Goal: Task Accomplishment & Management: Manage account settings

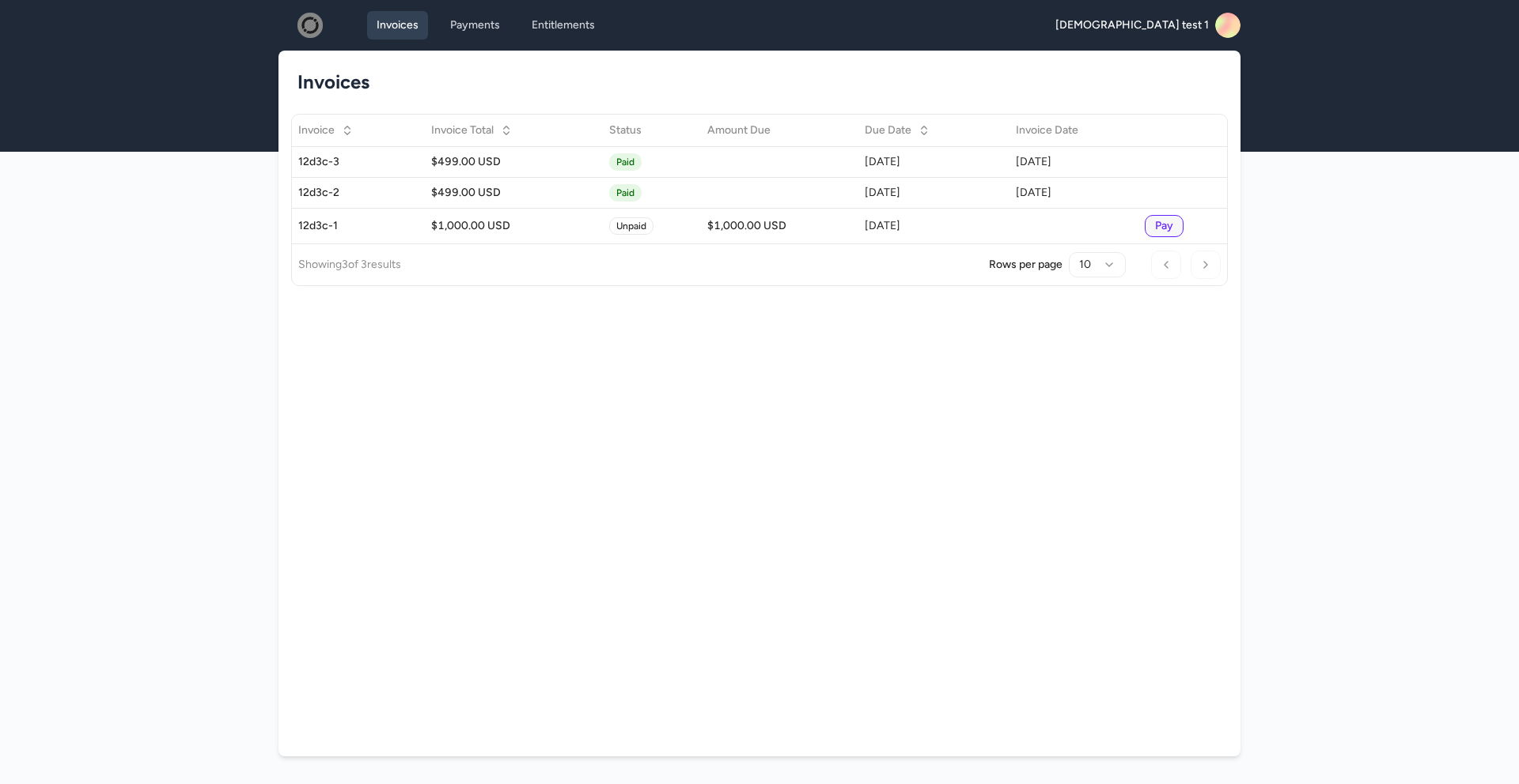
click at [1227, 23] on rect at bounding box center [1228, 26] width 26 height 26
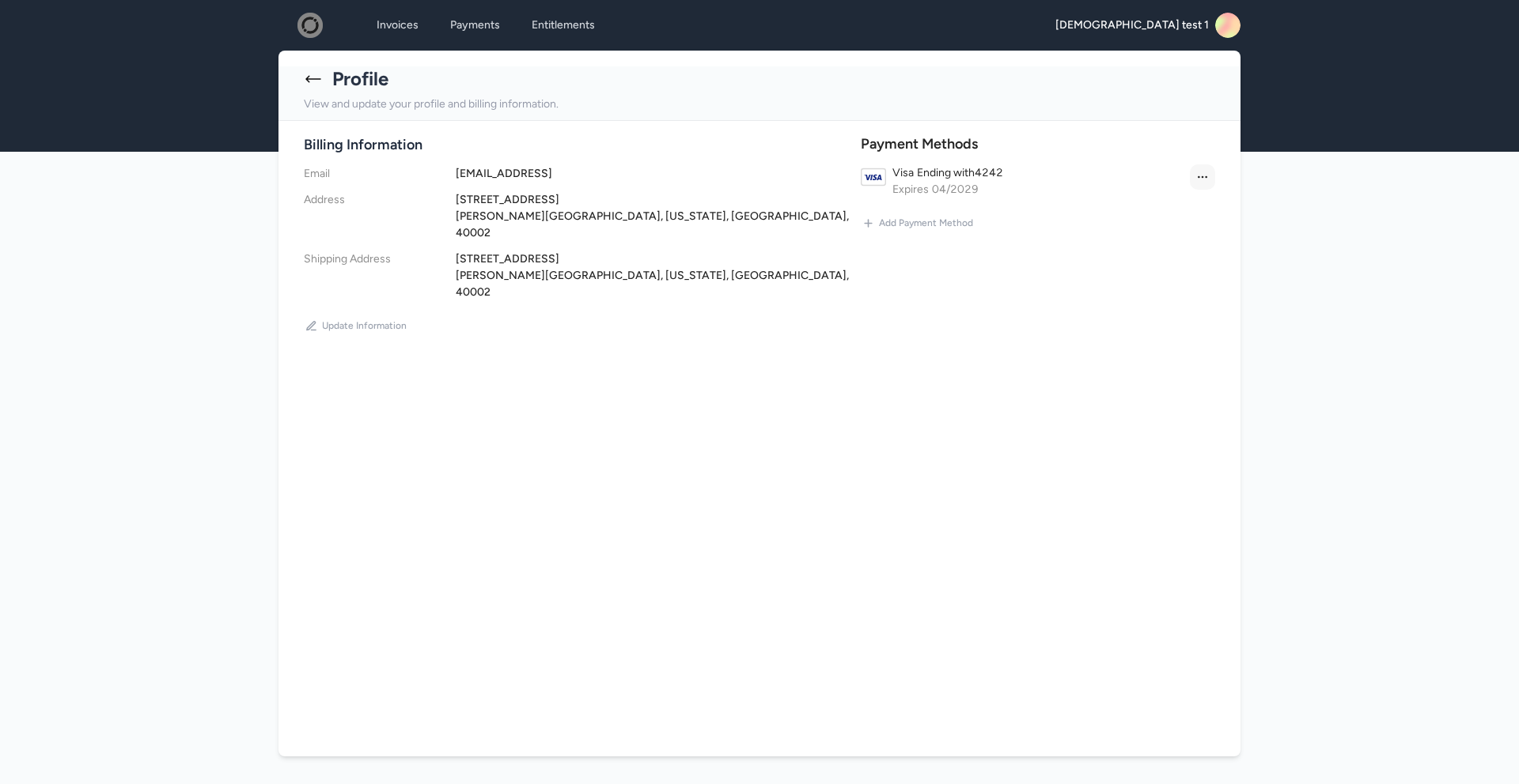
click at [1206, 172] on html "**********" at bounding box center [760, 411] width 1519 height 823
click at [1172, 200] on div "Make Default" at bounding box center [1164, 210] width 93 height 26
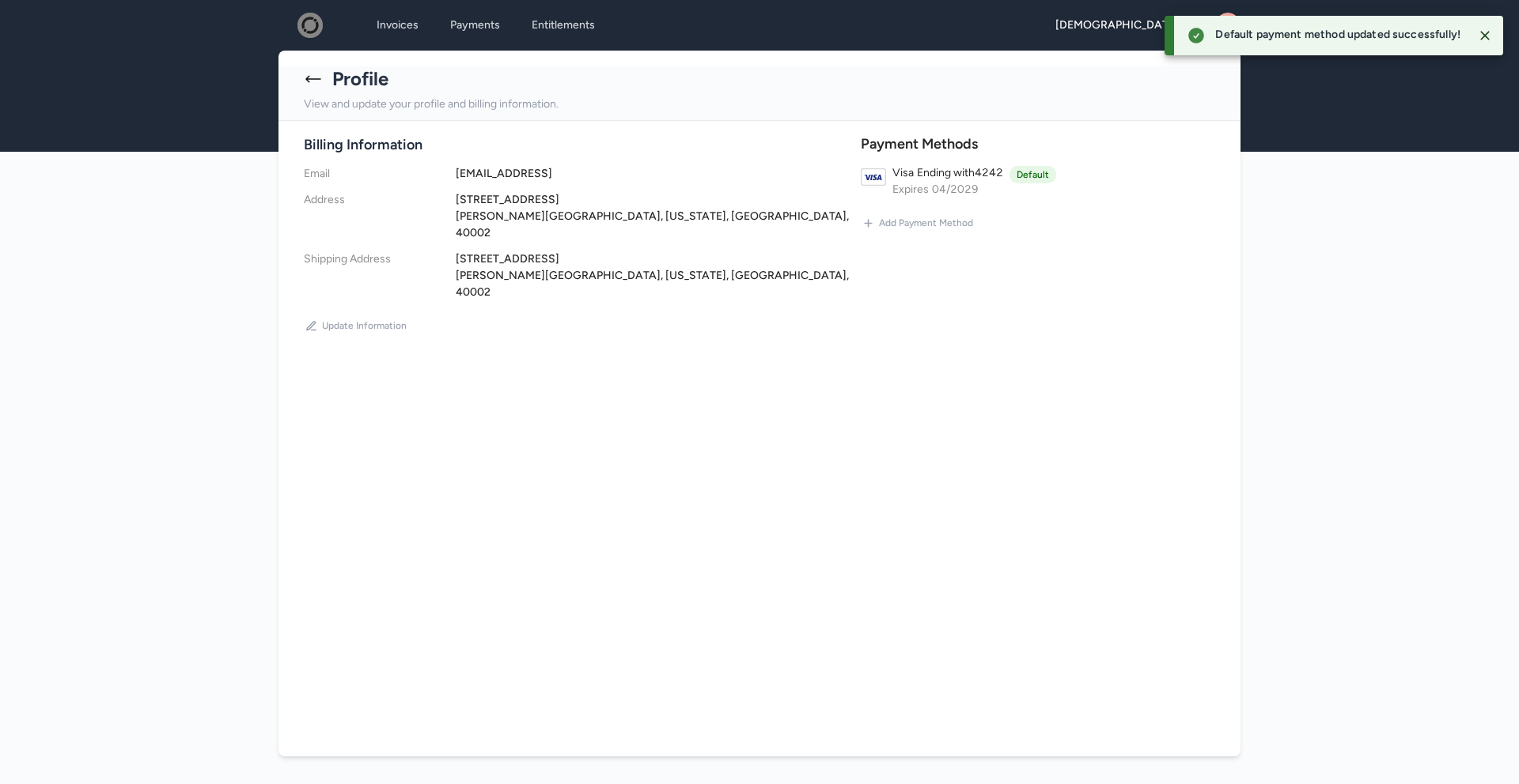
click at [1010, 172] on div "Visa Ending with 4242 Expires 04 / 2029 default" at bounding box center [974, 181] width 164 height 33
click at [1124, 163] on div "Payment Methods Visa Ending with 4242 Expires 04 / 2029 default" at bounding box center [1037, 166] width 354 height 64
click at [1487, 35] on icon "Close" at bounding box center [1484, 35] width 16 height 16
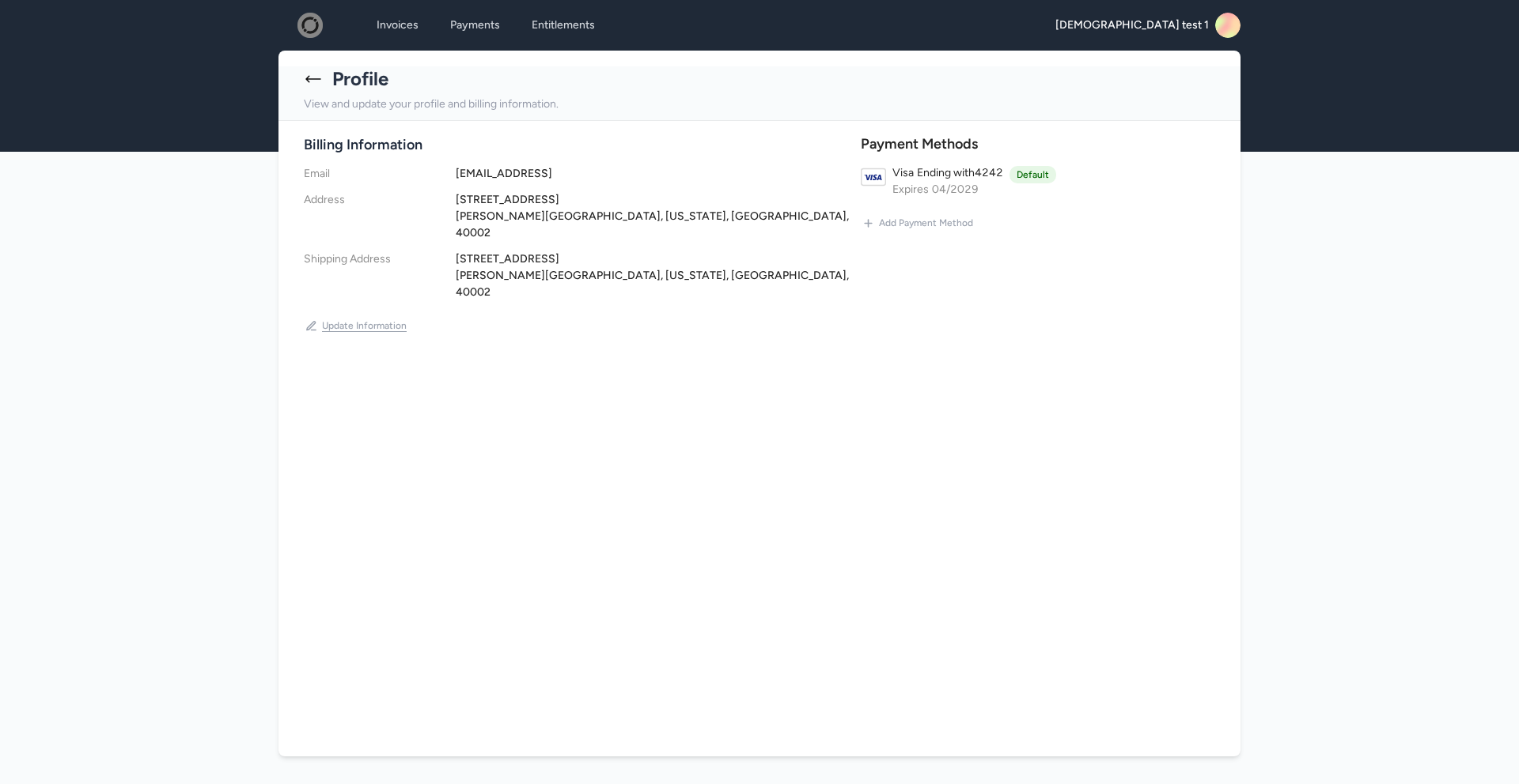
click at [362, 313] on button "Update Information" at bounding box center [356, 326] width 104 height 26
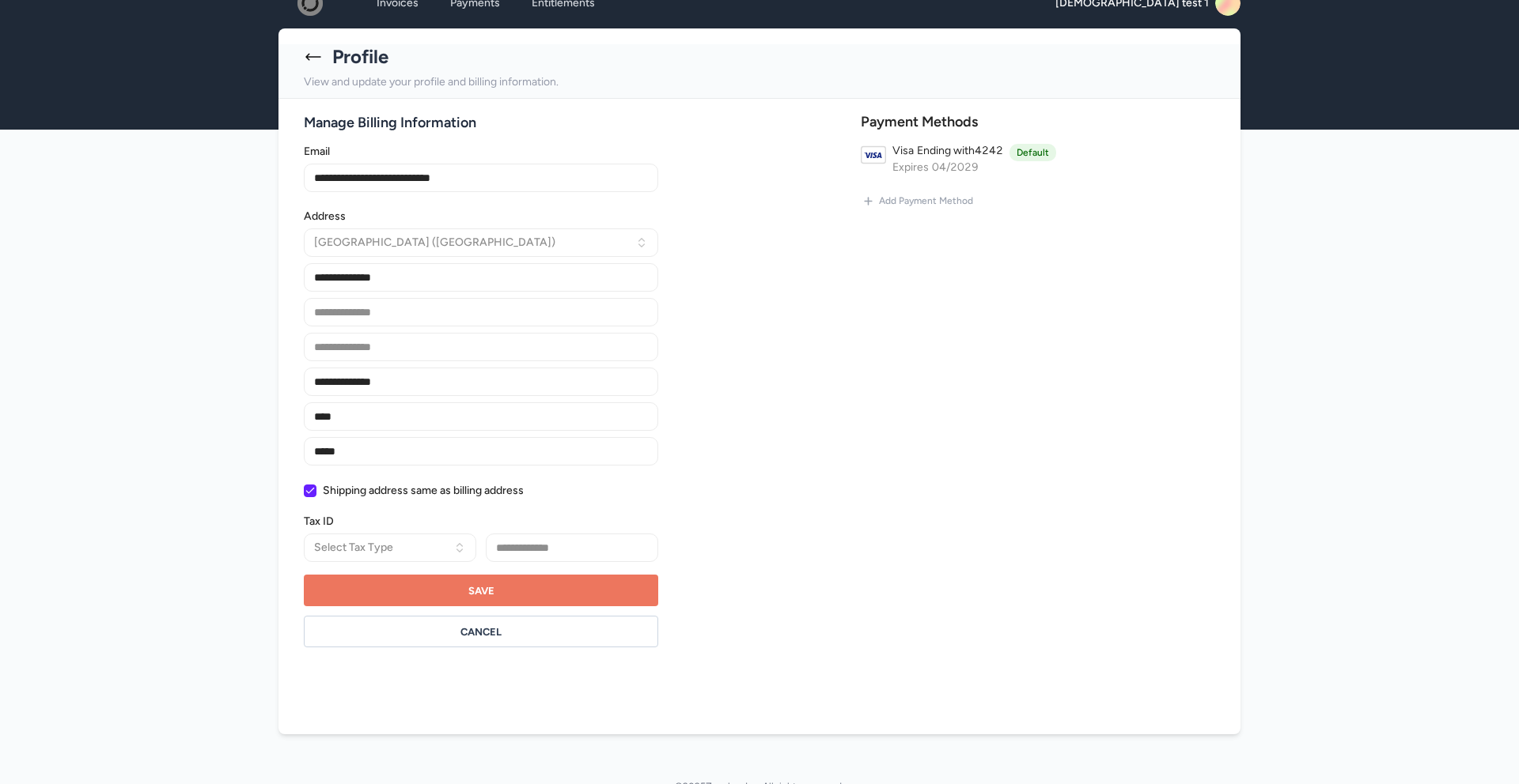
scroll to position [38, 0]
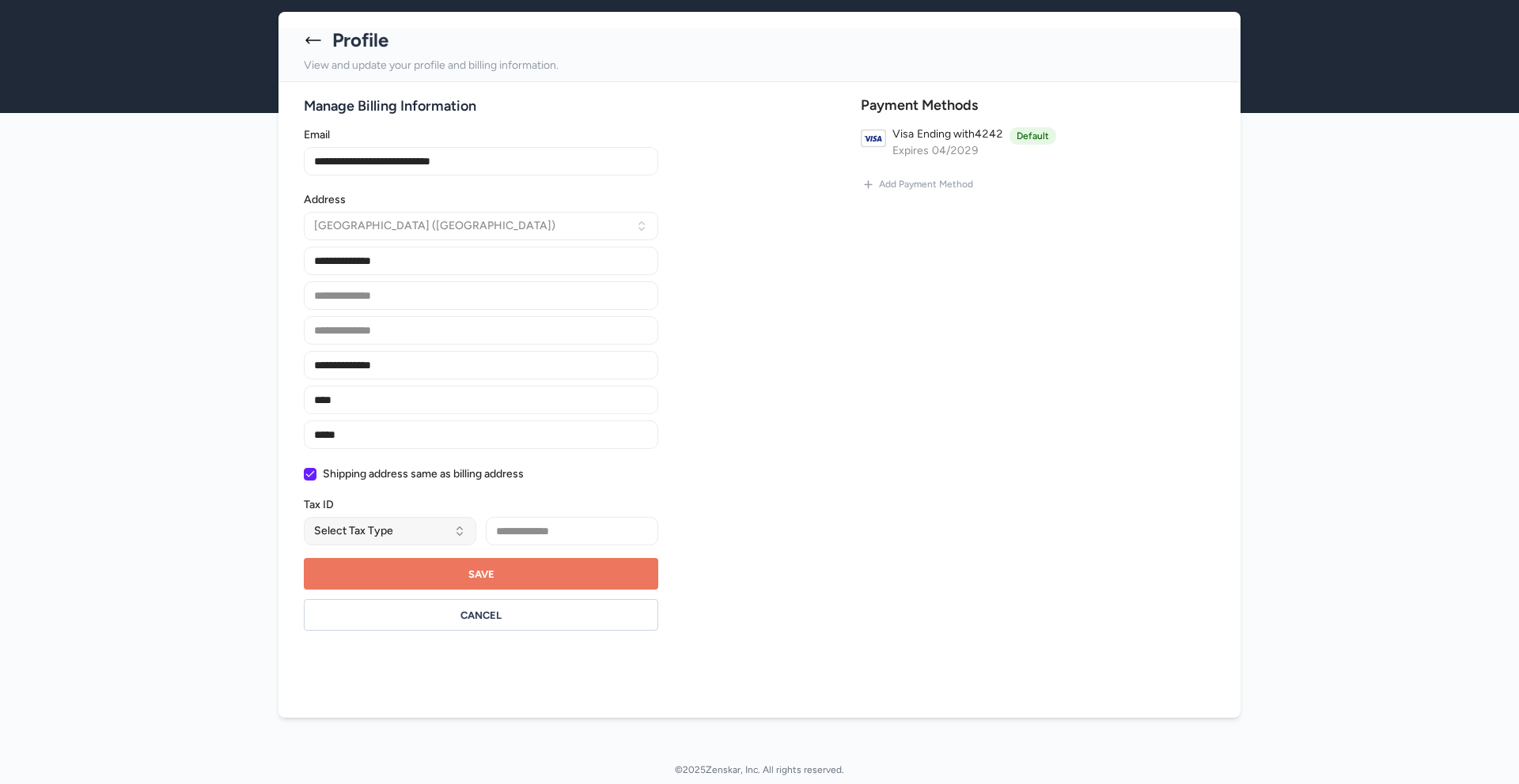
click at [421, 531] on button "Select Tax Type" at bounding box center [390, 531] width 172 height 28
click at [701, 470] on div "**********" at bounding box center [577, 374] width 547 height 514
click at [553, 519] on input "Tax ID Number" at bounding box center [572, 531] width 172 height 28
click at [597, 613] on button "Cancel" at bounding box center [480, 615] width 354 height 32
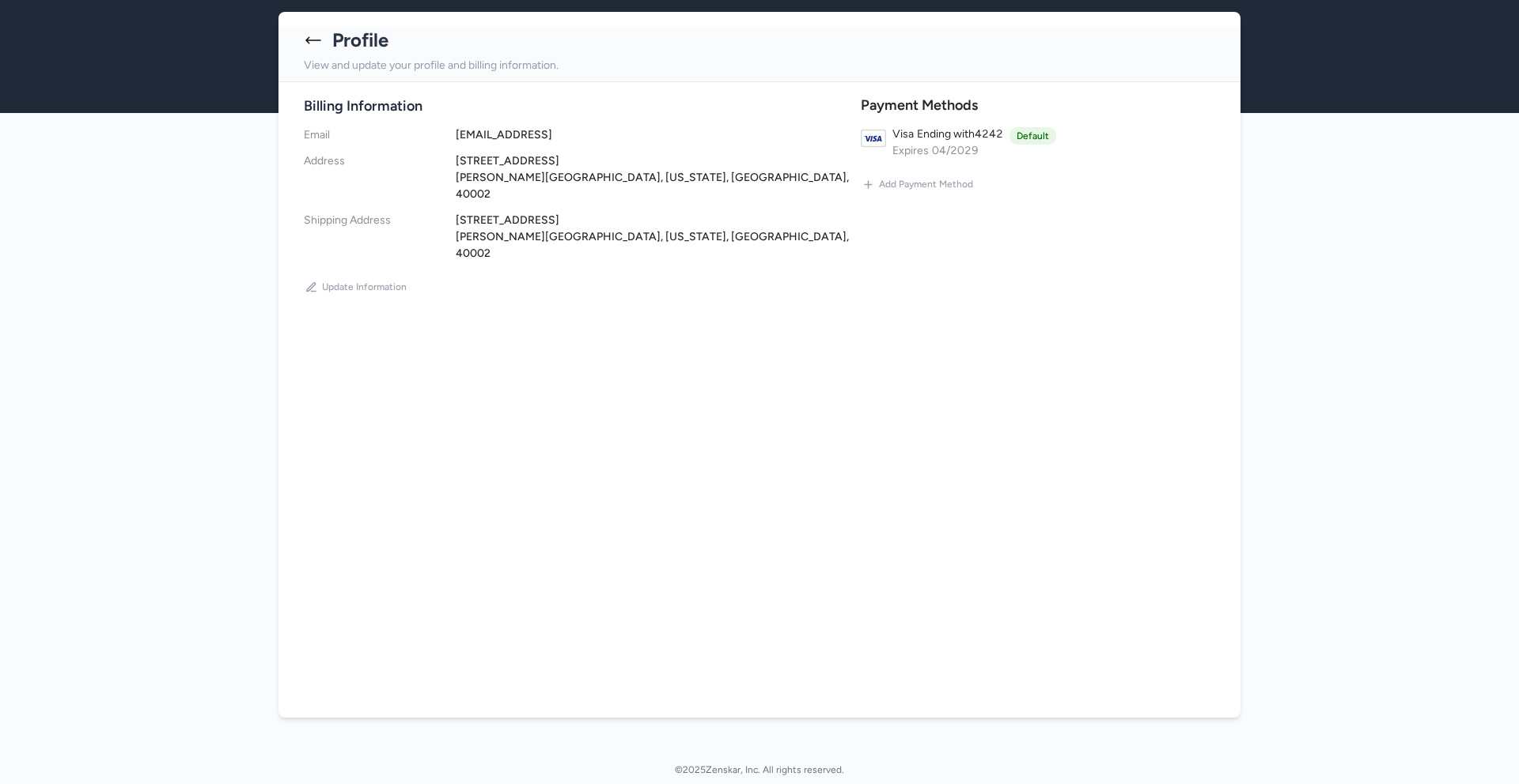
scroll to position [0, 0]
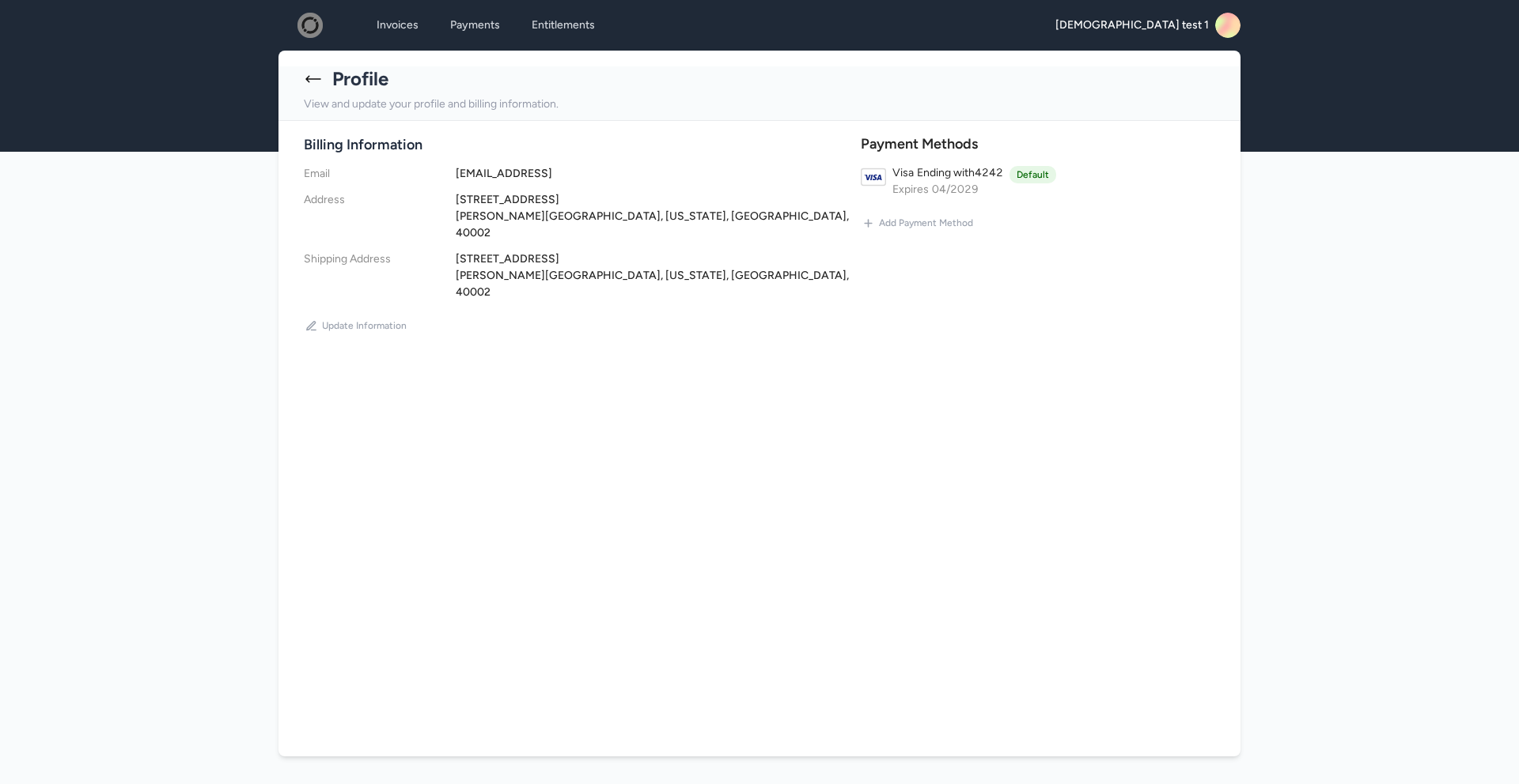
click at [306, 80] on icon at bounding box center [313, 79] width 19 height 19
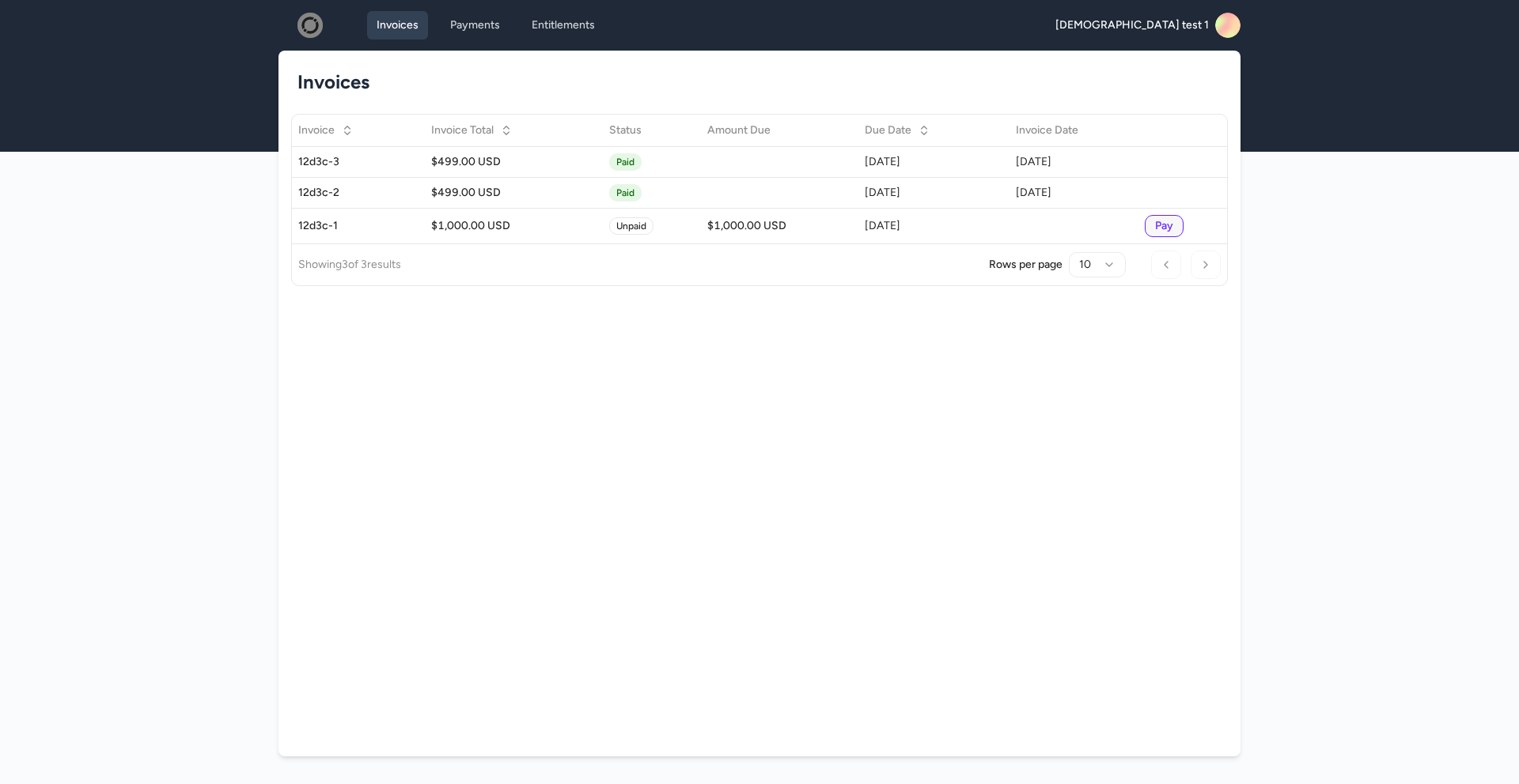
click at [401, 32] on link "Invoices" at bounding box center [397, 25] width 61 height 28
click at [550, 32] on link "Entitlements" at bounding box center [563, 25] width 82 height 28
